Goal: Task Accomplishment & Management: Complete application form

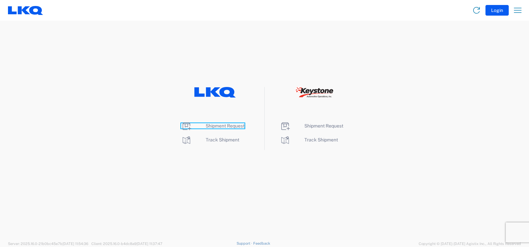
click at [211, 125] on span "Shipment Request" at bounding box center [225, 125] width 39 height 5
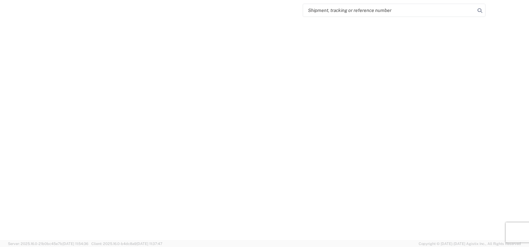
select select "FULL"
select select "LBS"
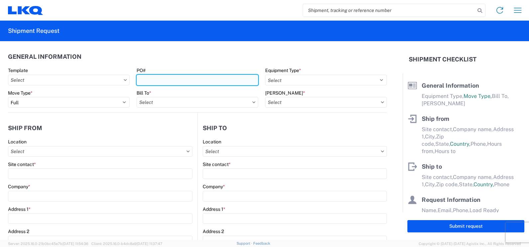
click at [167, 81] on input "PO#" at bounding box center [197, 80] width 122 height 11
type input "T31344"
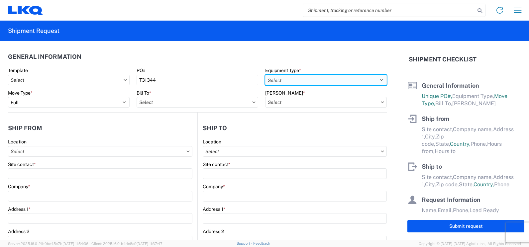
click at [375, 80] on select "Select 53’ Dry Van Flatbed Dropdeck (van) Lowboy (flatbed) Rail" at bounding box center [326, 80] width 122 height 11
select select "STDV"
click at [265, 75] on select "Select 53’ Dry Van Flatbed Dropdeck (van) Lowboy (flatbed) Rail" at bounding box center [326, 80] width 122 height 11
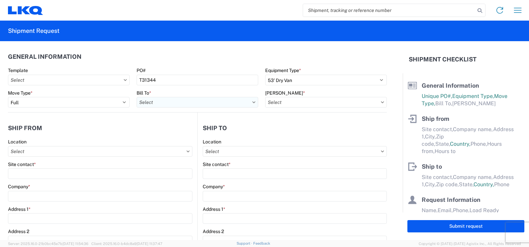
click at [230, 104] on input "Bill To *" at bounding box center [197, 102] width 122 height 11
type input "3392"
click at [177, 132] on div "3392 - Transmetco" at bounding box center [194, 132] width 116 height 11
type input "3392 - Transmetco"
click at [381, 101] on icon at bounding box center [382, 102] width 3 height 2
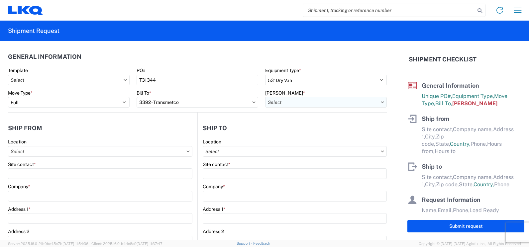
click at [351, 102] on input "[PERSON_NAME] *" at bounding box center [326, 102] width 122 height 11
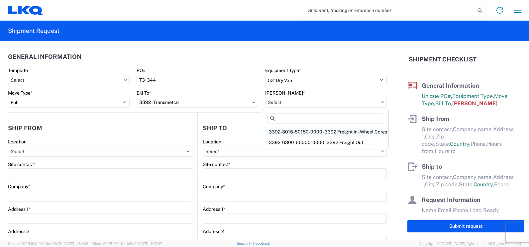
click at [346, 131] on div "3392-3015-50180-0000 - 3392 Freight In - Wheel Cores" at bounding box center [325, 132] width 124 height 11
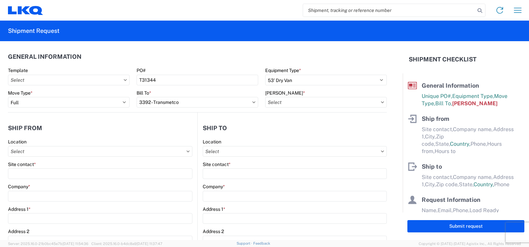
type input "3392-3015-50180-0000 - 3392 Freight In - Wheel Cores"
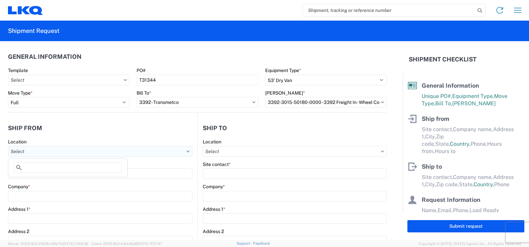
click at [62, 151] on input "Location" at bounding box center [100, 151] width 184 height 11
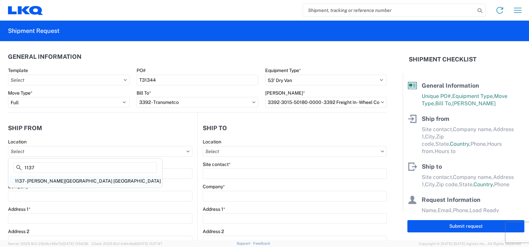
type input "1137"
click at [85, 181] on div "1137 - [PERSON_NAME][GEOGRAPHIC_DATA] [GEOGRAPHIC_DATA]" at bounding box center [85, 181] width 151 height 11
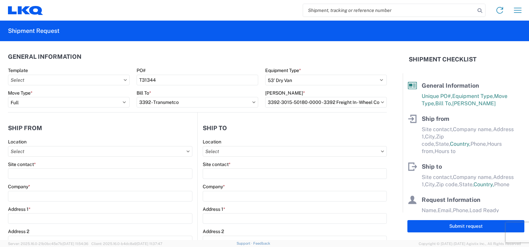
type input "1137 - [PERSON_NAME][GEOGRAPHIC_DATA] [GEOGRAPHIC_DATA]"
type input "LKQ Corporation"
type input "[STREET_ADDRESS]"
type input "[GEOGRAPHIC_DATA]"
type input "32055"
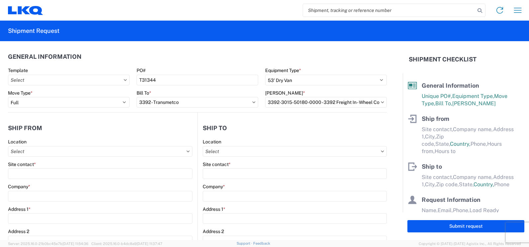
select select "FL"
select select "US"
type input "[PHONE_NUMBER]"
type input "07:00"
type input "14:00"
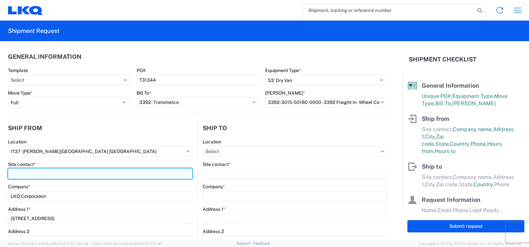
click at [21, 174] on input "Site contact *" at bounding box center [100, 173] width 184 height 11
click at [87, 172] on input "[PERSON_NAME]" at bounding box center [100, 173] width 184 height 11
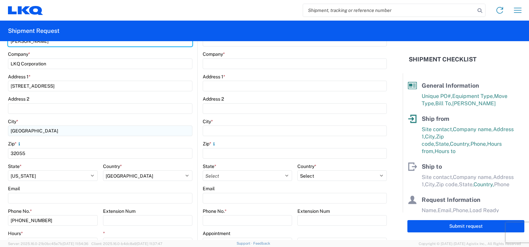
scroll to position [133, 0]
type input "[PERSON_NAME]"
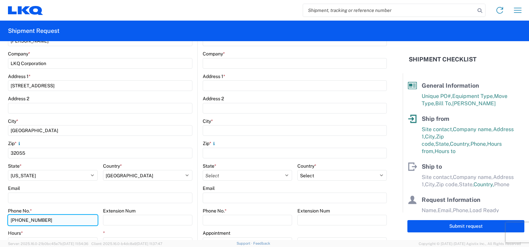
click at [48, 220] on input "[PHONE_NUMBER]" at bounding box center [53, 220] width 90 height 11
type input "3"
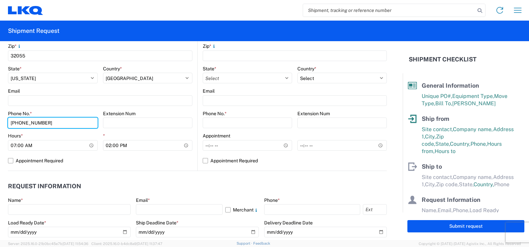
scroll to position [266, 0]
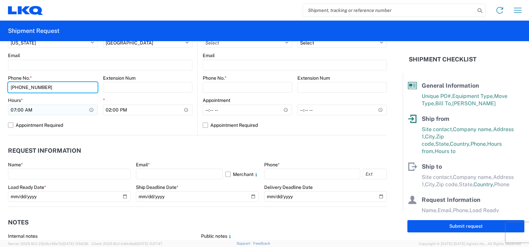
type input "[PHONE_NUMBER]"
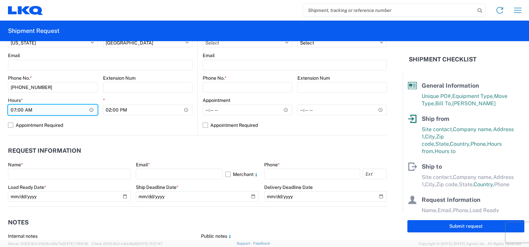
click at [20, 111] on input "07:00" at bounding box center [53, 110] width 90 height 11
type input "07:30"
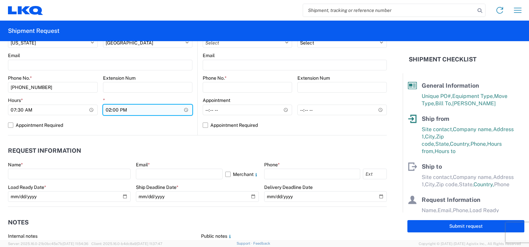
click at [110, 111] on input "14:00" at bounding box center [148, 110] width 90 height 11
type input "13:00"
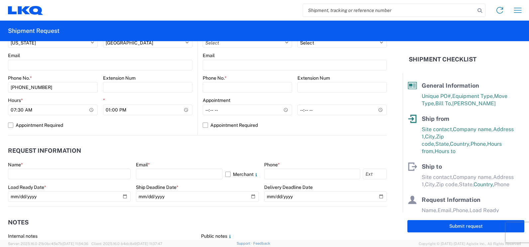
click at [138, 132] on div "1137 Location [STREET_ADDRESS][PERSON_NAME] Site contact * [PERSON_NAME] Compan…" at bounding box center [100, 4] width 184 height 262
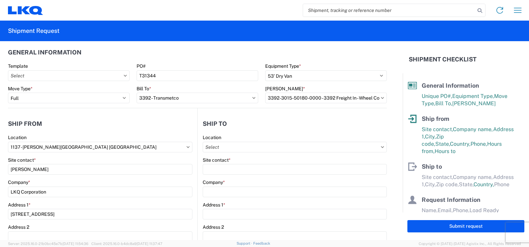
scroll to position [0, 0]
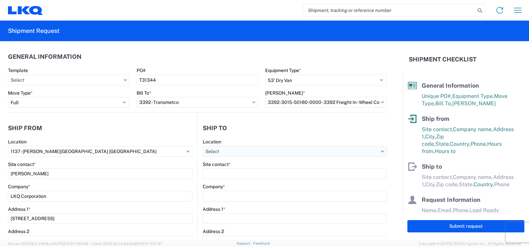
click at [278, 150] on input "Location" at bounding box center [295, 151] width 184 height 11
type input "3392"
click at [246, 181] on div "3392 - Transmetco" at bounding box center [260, 181] width 116 height 11
type input "3392 - Transmetco"
type input "LKQ Corporation"
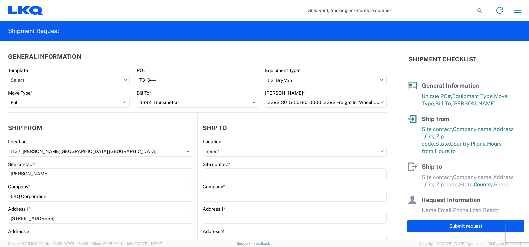
type input "[STREET_ADDRESS]"
type input "Huntington"
type input "46750"
select select "US"
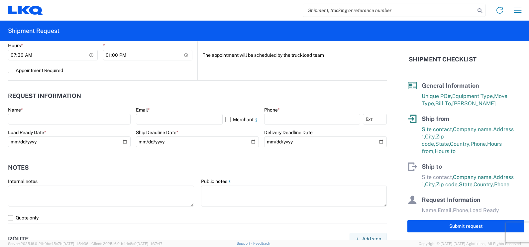
scroll to position [332, 0]
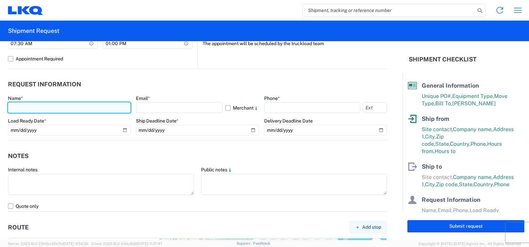
click at [21, 104] on input "text" at bounding box center [69, 107] width 123 height 11
type input "[PERSON_NAME]"
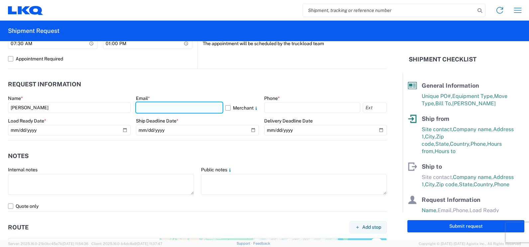
click at [179, 109] on input "text" at bounding box center [179, 107] width 86 height 11
type input "[EMAIL_ADDRESS][DOMAIN_NAME]"
select select "FL"
type input "[EMAIL_ADDRESS][DOMAIN_NAME]"
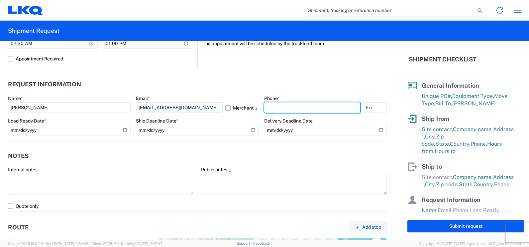
type input "3866289508"
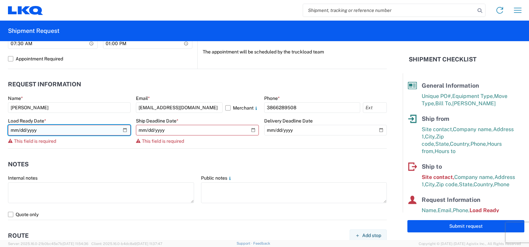
click at [50, 126] on input "date" at bounding box center [69, 130] width 123 height 11
click at [122, 129] on input "date" at bounding box center [69, 130] width 123 height 11
type input "[DATE]"
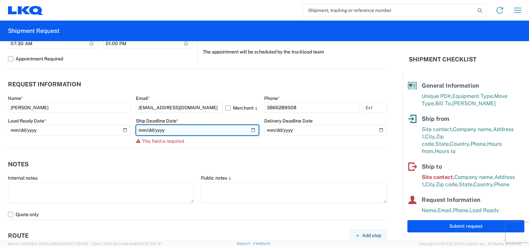
click at [250, 131] on input "date" at bounding box center [197, 130] width 123 height 11
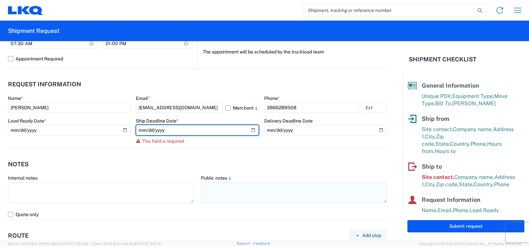
type input "[DATE]"
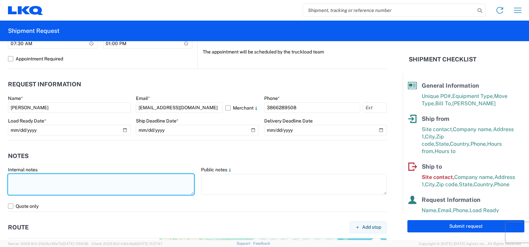
click at [17, 179] on textarea at bounding box center [101, 184] width 186 height 21
click at [136, 189] on textarea "No [DATE] pick ups" at bounding box center [101, 184] width 186 height 21
drag, startPoint x: 63, startPoint y: 180, endPoint x: 12, endPoint y: 180, distance: 51.5
click at [12, 180] on textarea "No [DATE] pick ups" at bounding box center [101, 184] width 186 height 21
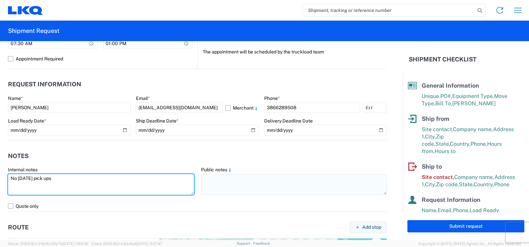
type textarea "No [DATE] pick ups"
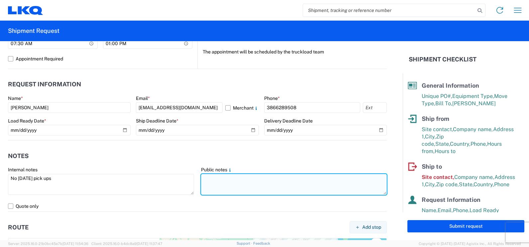
click at [211, 177] on textarea at bounding box center [294, 184] width 186 height 21
paste textarea "No [DATE] pick ups"
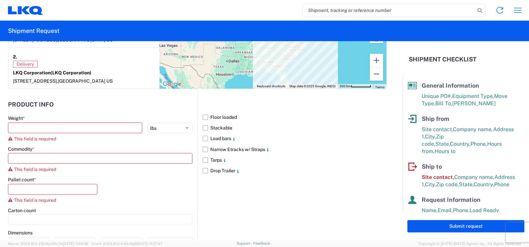
scroll to position [564, 0]
type textarea "No [DATE] pick ups"
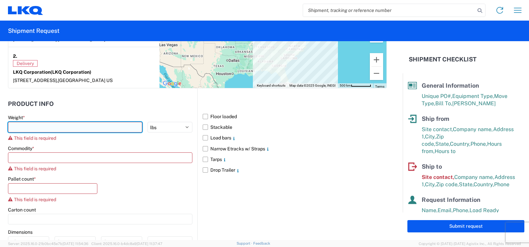
click at [38, 126] on input "number" at bounding box center [75, 127] width 134 height 11
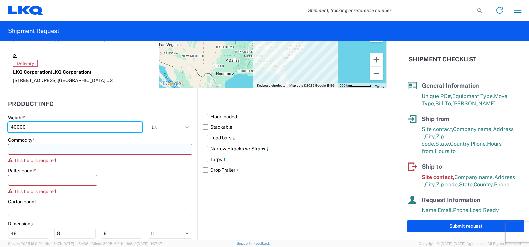
type input "40000"
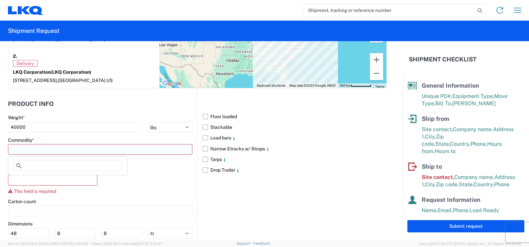
click at [36, 152] on input at bounding box center [100, 149] width 184 height 11
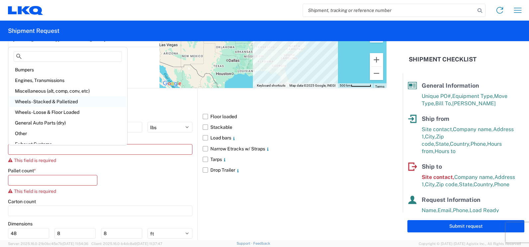
click at [40, 101] on div "Wheels - Stacked & Palletized" at bounding box center [68, 101] width 116 height 11
type input "Wheels - Stacked & Palletized"
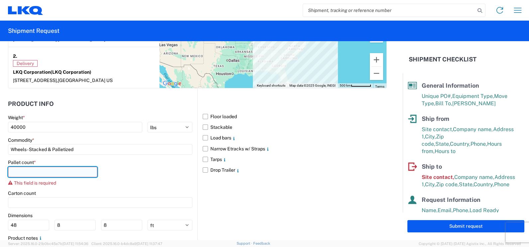
click at [31, 171] on input "number" at bounding box center [52, 172] width 89 height 11
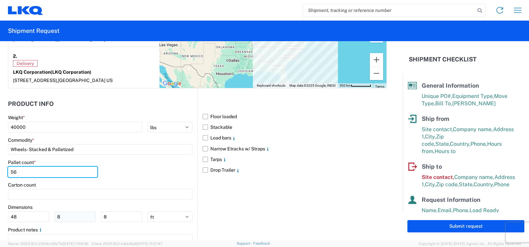
type input "56"
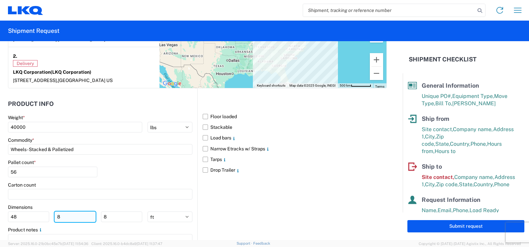
click at [62, 219] on input "8" at bounding box center [74, 217] width 41 height 11
type input "40"
click at [113, 218] on input "8" at bounding box center [121, 217] width 41 height 11
type input "8"
type input "72"
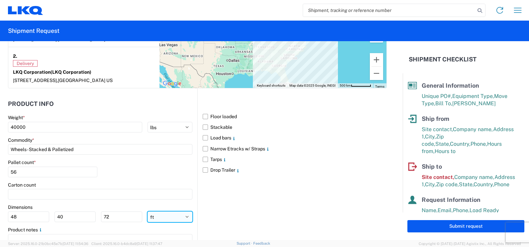
click at [185, 216] on select "ft in cm" at bounding box center [169, 217] width 45 height 11
select select "IN"
click at [147, 212] on select "ft in cm" at bounding box center [169, 217] width 45 height 11
type input "576"
type input "480"
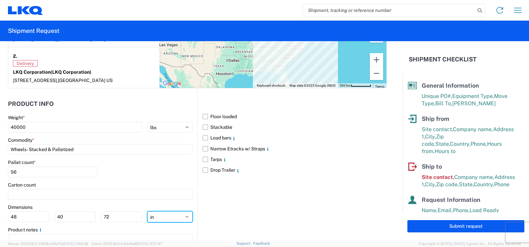
type input "864"
drag, startPoint x: 25, startPoint y: 218, endPoint x: 5, endPoint y: 218, distance: 20.3
click at [5, 218] on form "General Information Template PO# T31344 Equipment Type * Select 53’ Dry Van Fla…" at bounding box center [201, 140] width 402 height 199
type input "48"
type input "40"
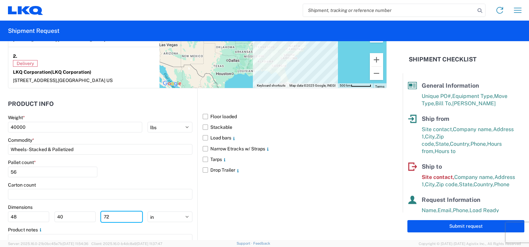
scroll to position [598, 0]
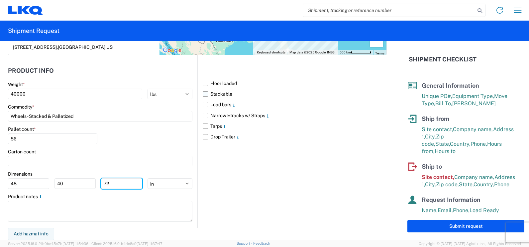
type input "72"
click at [204, 94] on label "Stackable" at bounding box center [295, 94] width 184 height 11
click at [0, 0] on input "Stackable" at bounding box center [0, 0] width 0 height 0
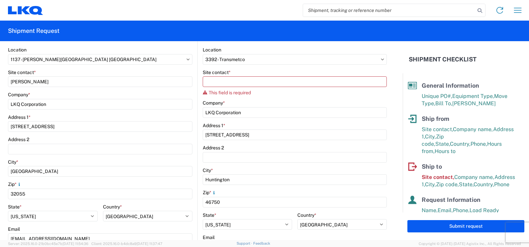
scroll to position [66, 0]
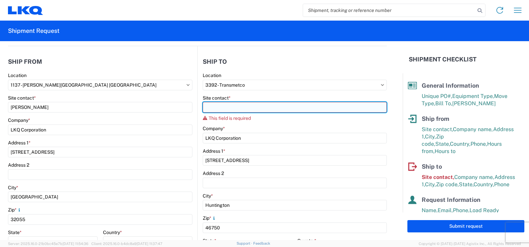
click at [212, 108] on input "Site contact *" at bounding box center [295, 107] width 184 height 11
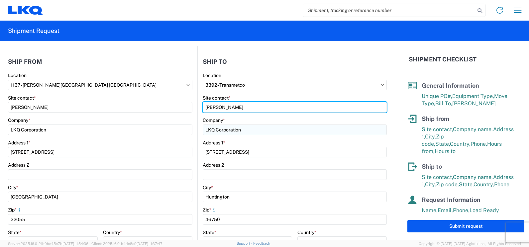
type input "[PERSON_NAME]"
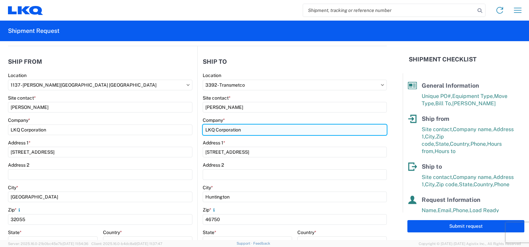
click at [192, 126] on input "LKQ Corporation" at bounding box center [100, 130] width 184 height 11
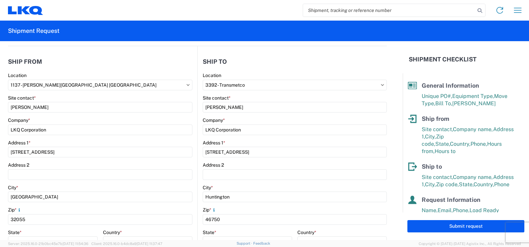
click at [199, 46] on form "General Information Template PO# T31344 Equipment Type * Select 53’ Dry Van Fla…" at bounding box center [201, 140] width 402 height 199
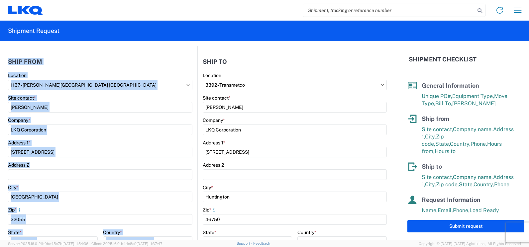
scroll to position [62, 0]
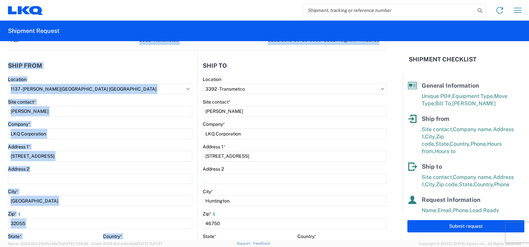
drag, startPoint x: 199, startPoint y: 46, endPoint x: 188, endPoint y: 45, distance: 11.3
click at [188, 45] on agx-form-control-wrapper-v2 "Bill To * 3392 - Transmetco" at bounding box center [197, 39] width 128 height 23
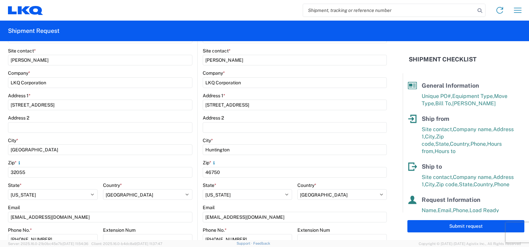
scroll to position [129, 0]
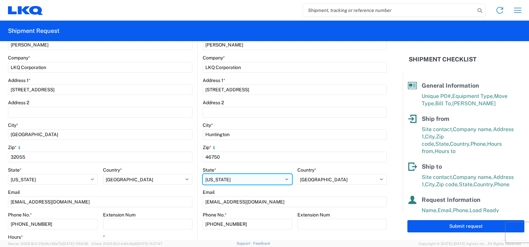
click at [245, 183] on select "Select [US_STATE] [US_STATE] [US_STATE] [US_STATE] Armed Forces Americas Armed …" at bounding box center [247, 179] width 89 height 11
select select "IN"
click at [203, 174] on select "Select [US_STATE] [US_STATE] [US_STATE] [US_STATE] Armed Forces Americas Armed …" at bounding box center [247, 179] width 89 height 11
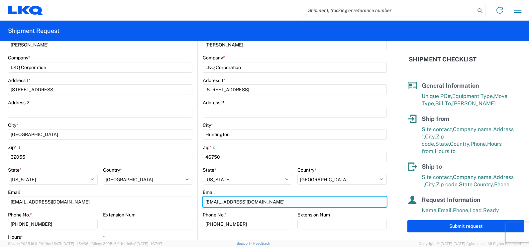
click at [192, 202] on input "[EMAIL_ADDRESS][DOMAIN_NAME]" at bounding box center [100, 202] width 184 height 11
drag, startPoint x: 258, startPoint y: 202, endPoint x: 197, endPoint y: 209, distance: 61.5
click at [198, 209] on main "3392 Location 3392 - Transmetco Site contact * [PERSON_NAME] Company * LKQ Corp…" at bounding box center [292, 133] width 189 height 247
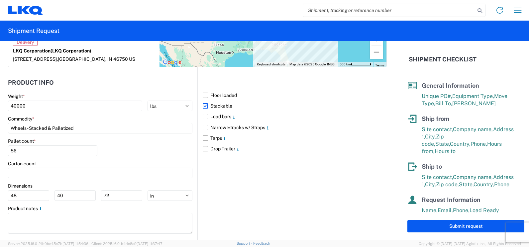
scroll to position [598, 0]
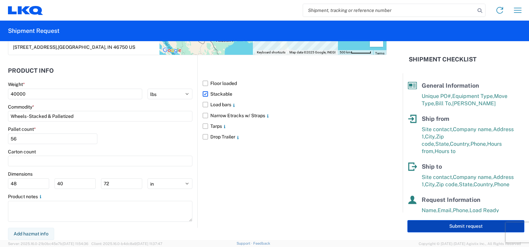
click at [464, 227] on button "Submit request" at bounding box center [465, 226] width 117 height 12
select select "US"
